Goal: Task Accomplishment & Management: Use online tool/utility

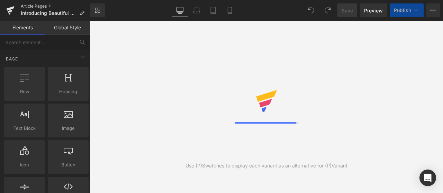
click at [36, 5] on link "Article Pages" at bounding box center [55, 6] width 69 height 6
click at [433, 11] on icon at bounding box center [433, 11] width 6 height 6
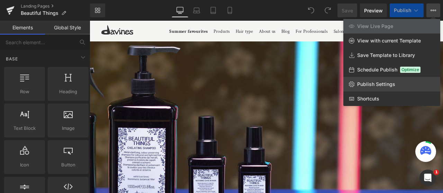
click at [374, 81] on link "Publish Settings" at bounding box center [391, 84] width 97 height 15
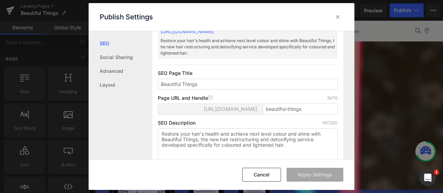
scroll to position [70, 0]
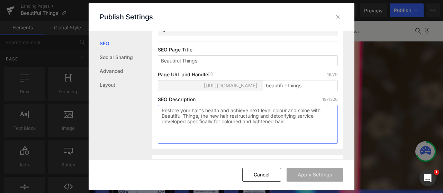
click at [251, 116] on textarea "Restore your hair’s health and achieve next level colour and shine with Beautif…" at bounding box center [248, 124] width 180 height 39
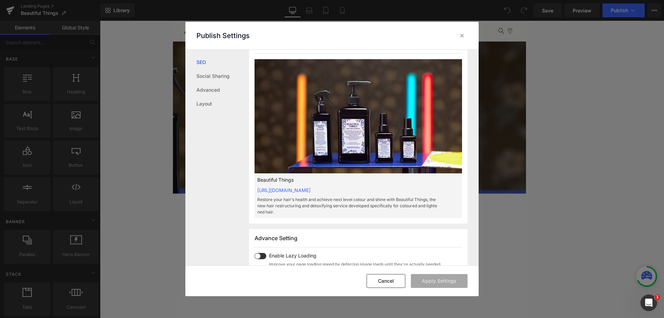
scroll to position [208, 0]
click at [443, 32] on icon at bounding box center [462, 35] width 7 height 7
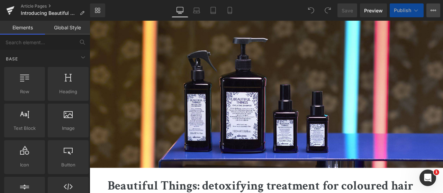
click at [432, 8] on icon at bounding box center [433, 11] width 6 height 6
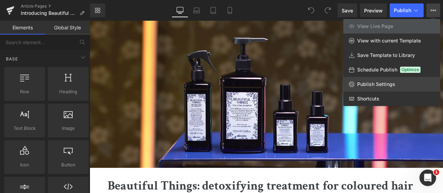
click at [377, 81] on link "Publish Settings" at bounding box center [391, 84] width 97 height 15
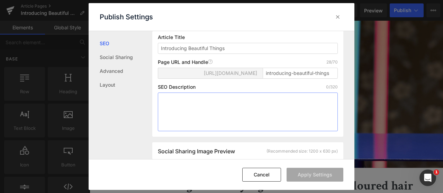
click at [177, 116] on textarea at bounding box center [248, 112] width 180 height 39
paste textarea "Restore your hair’s health and achieve next level colour and shine with Beautif…"
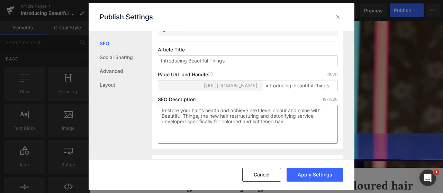
scroll to position [82, 0]
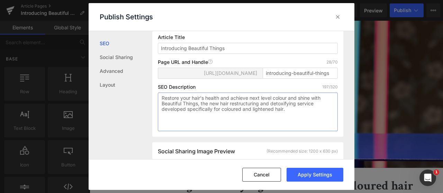
type textarea "Restore your hair’s health and achieve next level colour and shine with Beautif…"
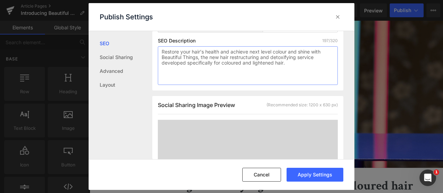
scroll to position [186, 0]
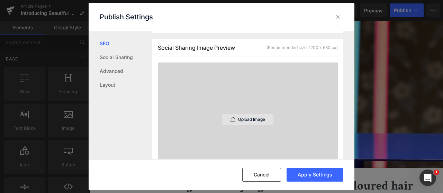
click at [241, 122] on p "Upload Image" at bounding box center [251, 119] width 27 height 5
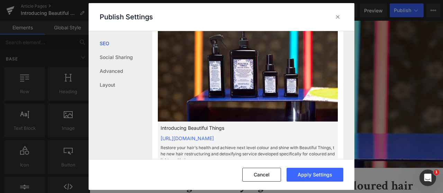
scroll to position [255, 0]
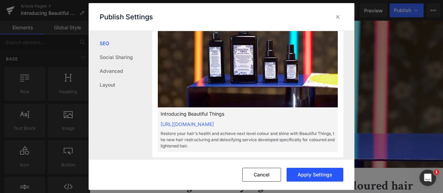
click at [316, 176] on button "Apply Settings" at bounding box center [315, 175] width 57 height 14
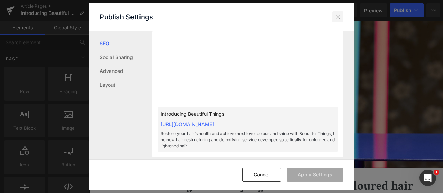
click at [339, 17] on icon at bounding box center [337, 16] width 7 height 7
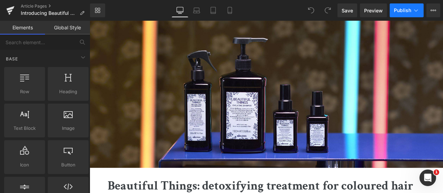
click at [410, 10] on span "Publish" at bounding box center [402, 11] width 17 height 6
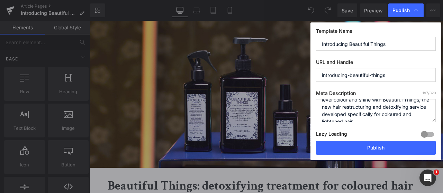
scroll to position [21, 0]
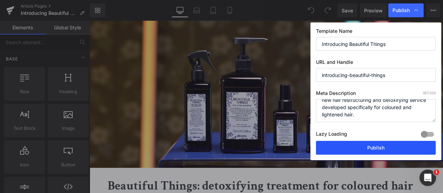
drag, startPoint x: 387, startPoint y: 146, endPoint x: 348, endPoint y: 150, distance: 39.4
click at [387, 146] on button "Publish" at bounding box center [376, 148] width 120 height 14
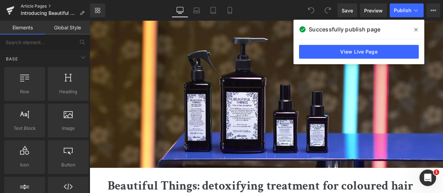
click at [26, 6] on link "Article Pages" at bounding box center [55, 6] width 69 height 6
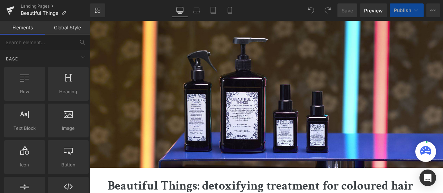
click at [397, 16] on button "Publish" at bounding box center [407, 10] width 34 height 14
click at [399, 14] on button "Publish" at bounding box center [407, 10] width 34 height 14
click at [400, 3] on button "Publish" at bounding box center [407, 10] width 34 height 14
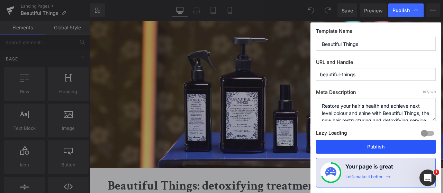
click at [364, 143] on button "Publish" at bounding box center [376, 147] width 120 height 14
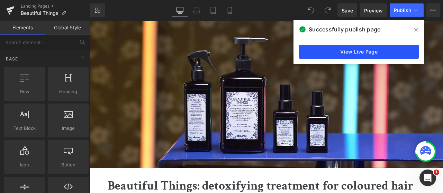
click at [398, 51] on link "View Live Page" at bounding box center [359, 52] width 120 height 14
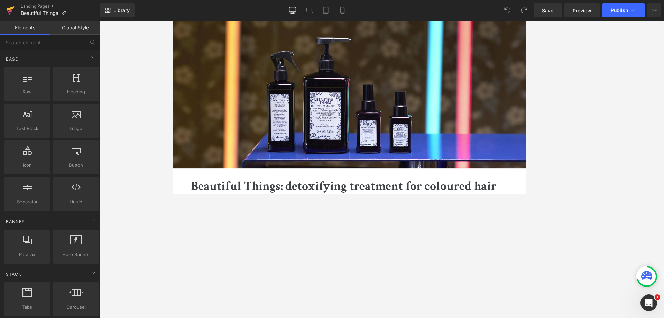
click at [6, 11] on link at bounding box center [10, 10] width 21 height 21
